Goal: Use online tool/utility: Utilize a website feature to perform a specific function

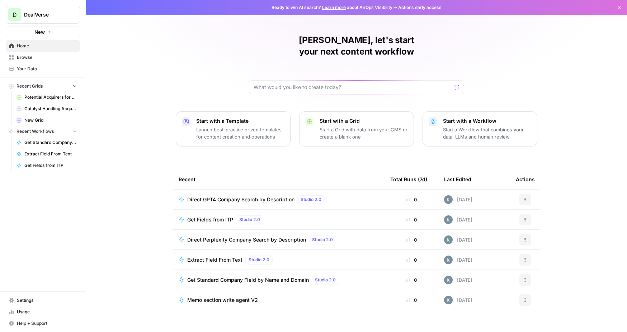
click at [24, 66] on span "Your Data" at bounding box center [47, 69] width 60 height 6
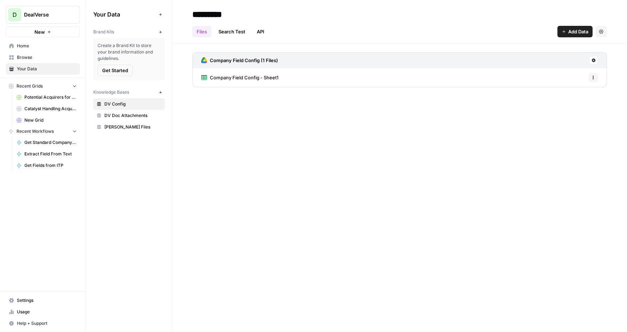
click at [48, 60] on span "Browse" at bounding box center [47, 57] width 60 height 6
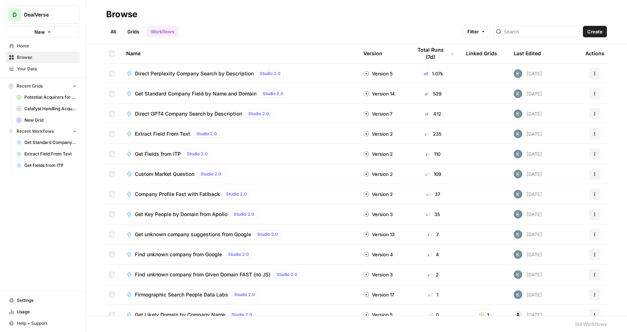
click at [161, 154] on span "Get Fields from ITP" at bounding box center [158, 153] width 46 height 7
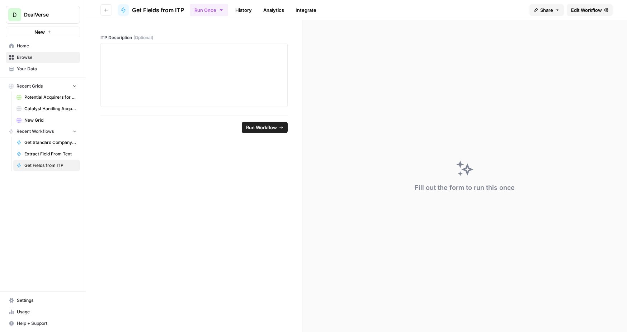
click at [250, 19] on header "Go back Get Fields from ITP Run Once History Analytics Integrate Share Edit Wor…" at bounding box center [356, 10] width 541 height 20
click at [247, 10] on link "History" at bounding box center [243, 9] width 25 height 11
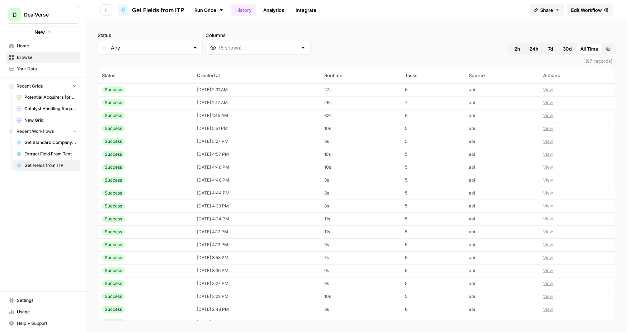
click at [139, 85] on td "Success" at bounding box center [145, 89] width 95 height 13
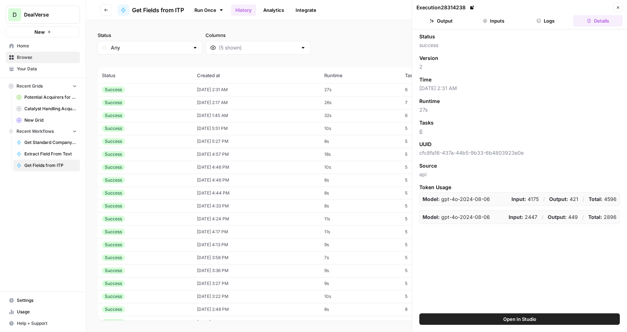
click at [492, 15] on button "Inputs" at bounding box center [494, 20] width 50 height 11
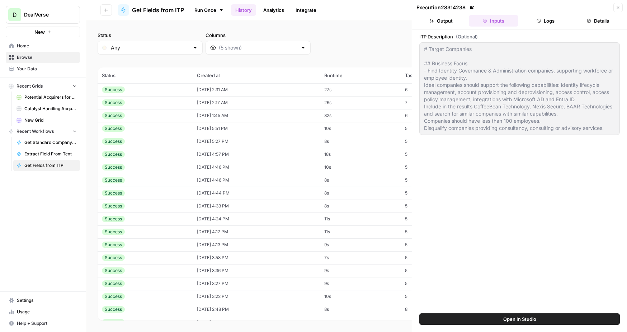
click at [447, 25] on button "Output" at bounding box center [442, 20] width 50 height 11
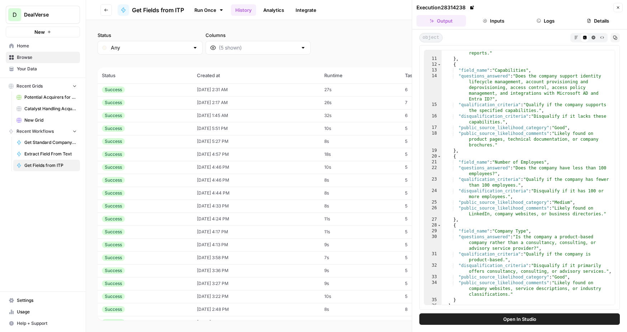
scroll to position [314, 0]
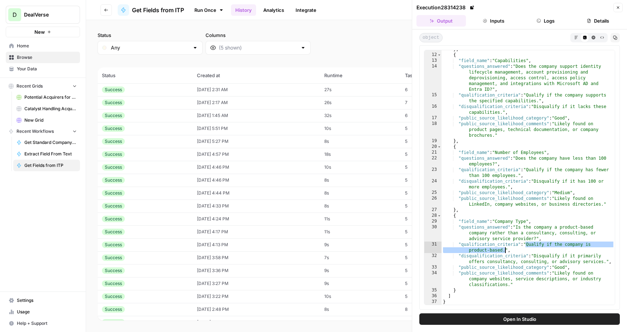
drag, startPoint x: 526, startPoint y: 244, endPoint x: 505, endPoint y: 250, distance: 21.9
click at [505, 250] on div "} , { "field_name" : "Capabilities" , "questions_answered" : "Does the company …" at bounding box center [528, 179] width 173 height 266
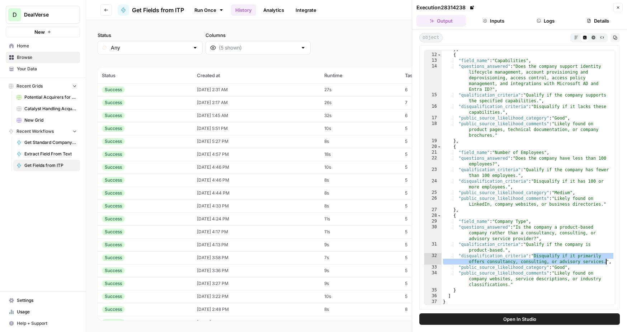
drag, startPoint x: 533, startPoint y: 255, endPoint x: 606, endPoint y: 263, distance: 74.0
click at [606, 263] on div "} , { "field_name" : "Capabilities" , "questions_answered" : "Does the company …" at bounding box center [528, 179] width 173 height 266
type textarea "**********"
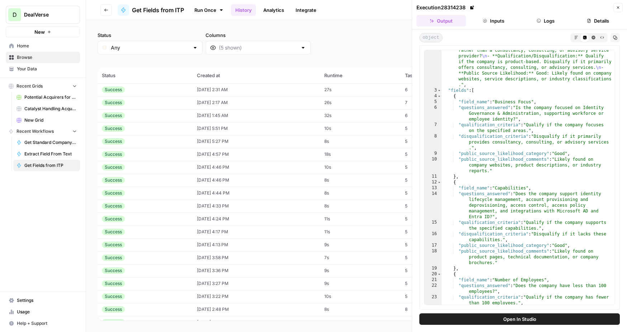
scroll to position [0, 0]
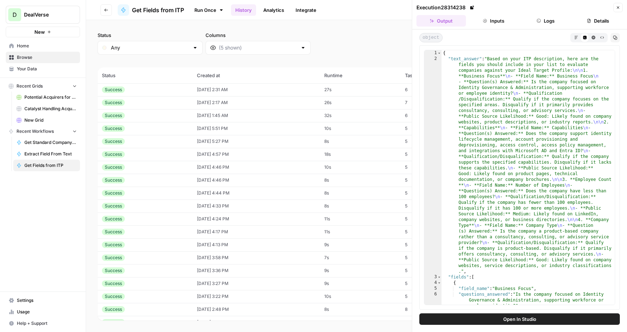
click at [482, 21] on button "Inputs" at bounding box center [494, 20] width 50 height 11
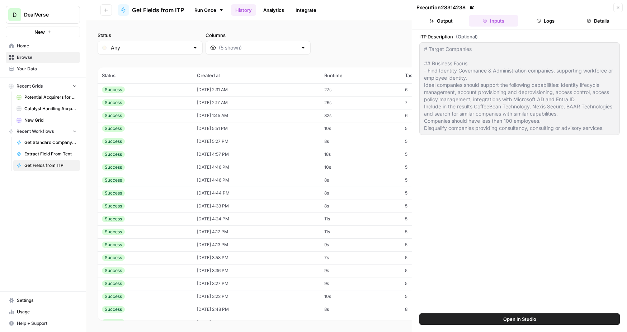
click at [496, 188] on div "ITP Description (Optional) # Target Companies ## Business Focus - Find Identity…" at bounding box center [519, 171] width 201 height 277
click at [546, 18] on button "Logs" at bounding box center [546, 20] width 50 height 11
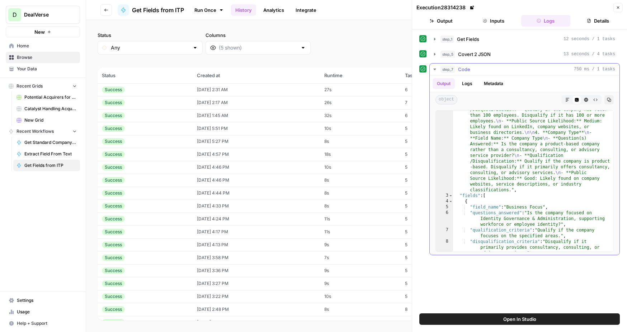
scroll to position [235, 0]
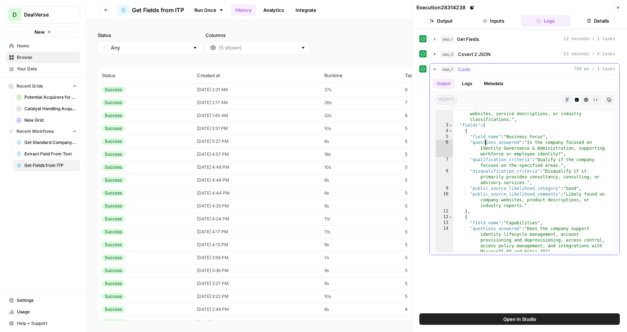
click at [485, 145] on div ""text_answer" : "Based on your ITP description, here are the fields you should …" at bounding box center [533, 86] width 160 height 411
click at [491, 167] on div ""text_answer" : "Based on your ITP description, here are the fields you should …" at bounding box center [533, 86] width 160 height 411
click at [499, 161] on div ""text_answer" : "Based on your ITP description, here are the fields you should …" at bounding box center [533, 86] width 160 height 411
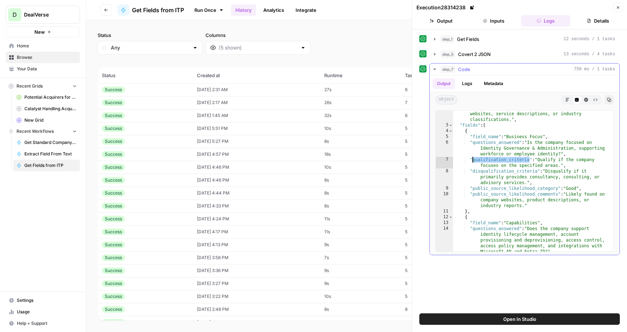
click at [494, 143] on div ""text_answer" : "Based on your ITP description, here are the fields you should …" at bounding box center [533, 86] width 160 height 411
type textarea "**********"
click at [494, 143] on div ""text_answer" : "Based on your ITP description, here are the fields you should …" at bounding box center [533, 86] width 160 height 411
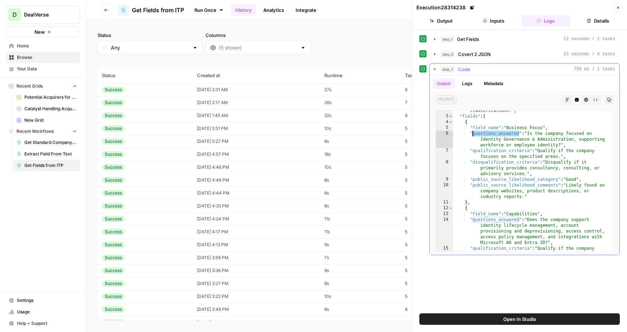
scroll to position [246, 0]
